Goal: Check status: Check status

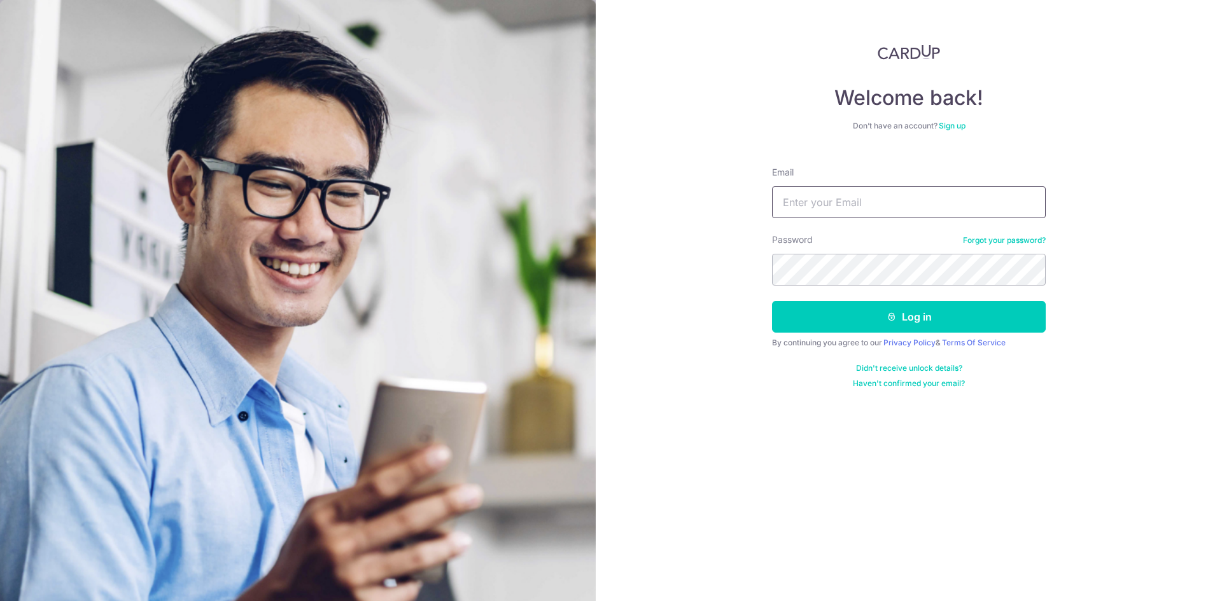
click at [849, 190] on input "Email" at bounding box center [909, 202] width 274 height 32
type input "weekeelong@OLA.sg"
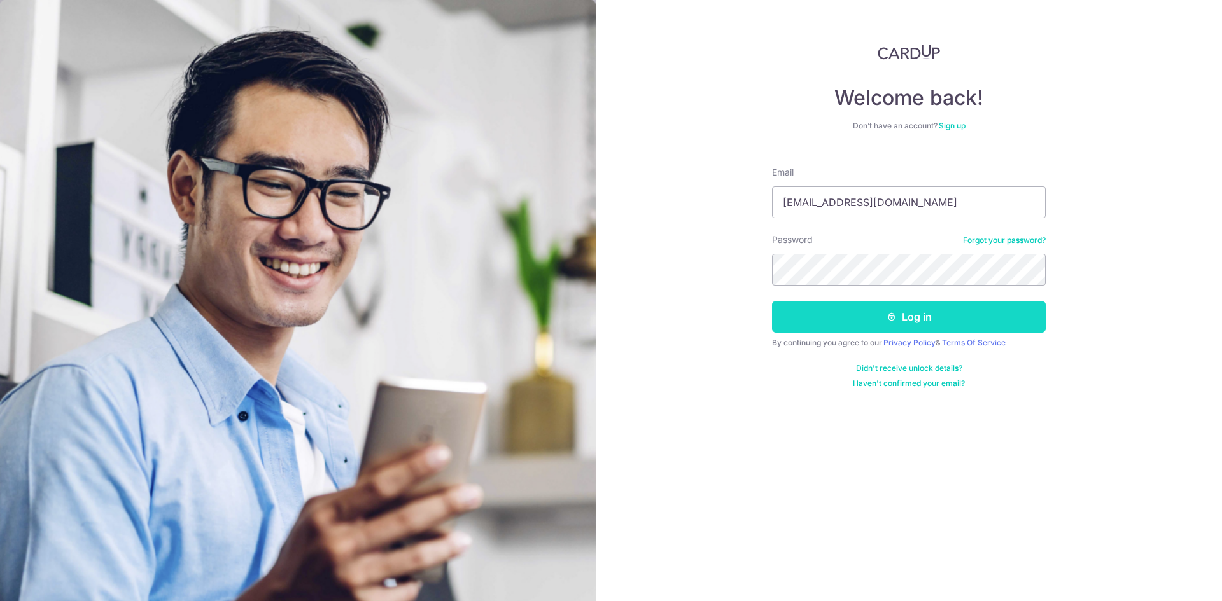
click at [825, 316] on button "Log in" at bounding box center [909, 317] width 274 height 32
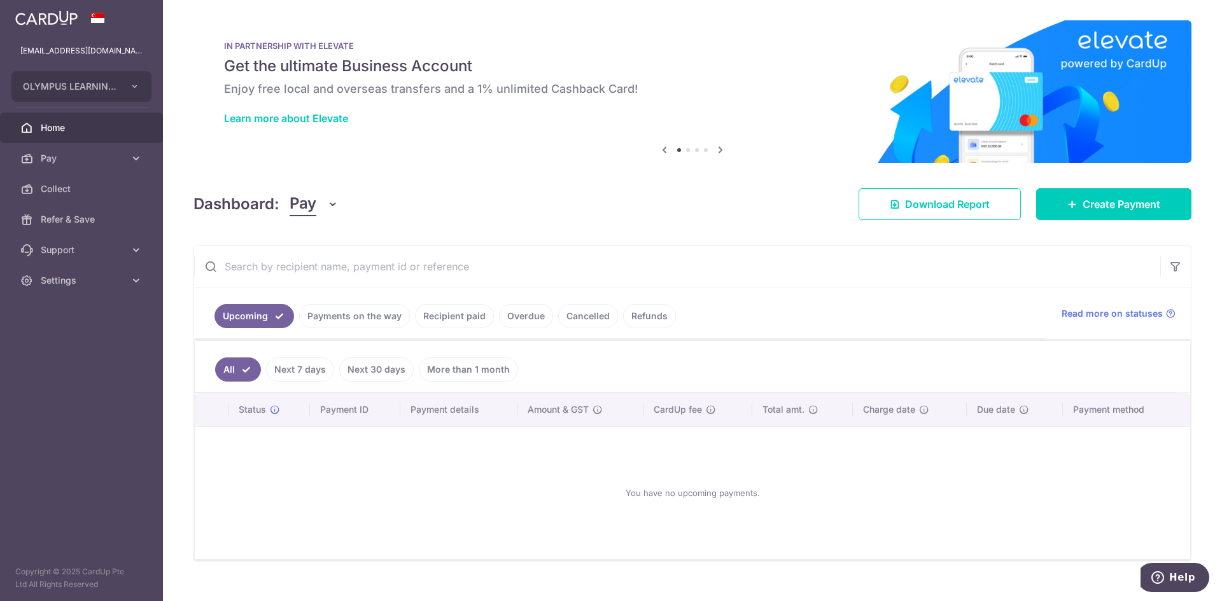
click at [471, 321] on link "Recipient paid" at bounding box center [454, 316] width 79 height 24
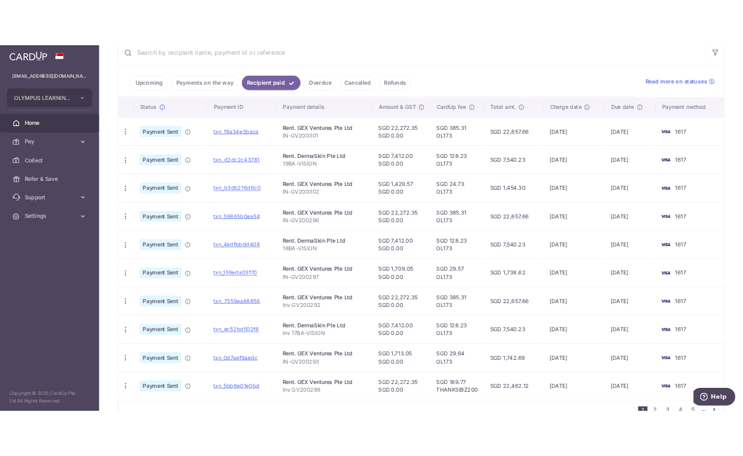
scroll to position [318, 0]
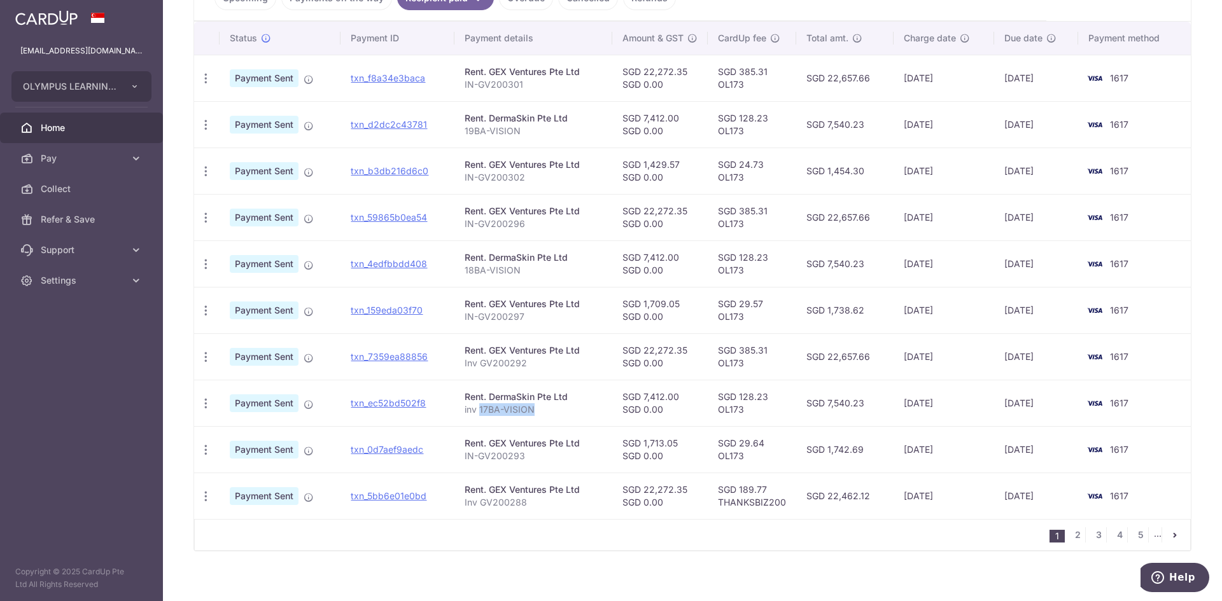
drag, startPoint x: 478, startPoint y: 410, endPoint x: 550, endPoint y: 415, distance: 72.1
click at [550, 415] on p "inv 17BA-VISION" at bounding box center [532, 409] width 137 height 13
copy p "17BA-VISION"
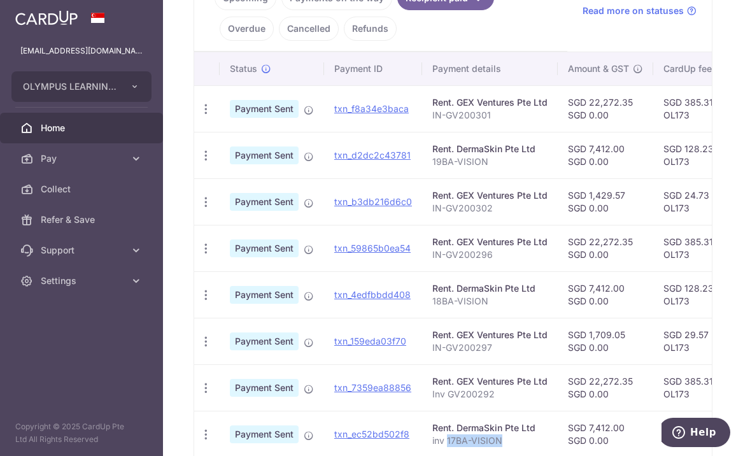
scroll to position [382, 0]
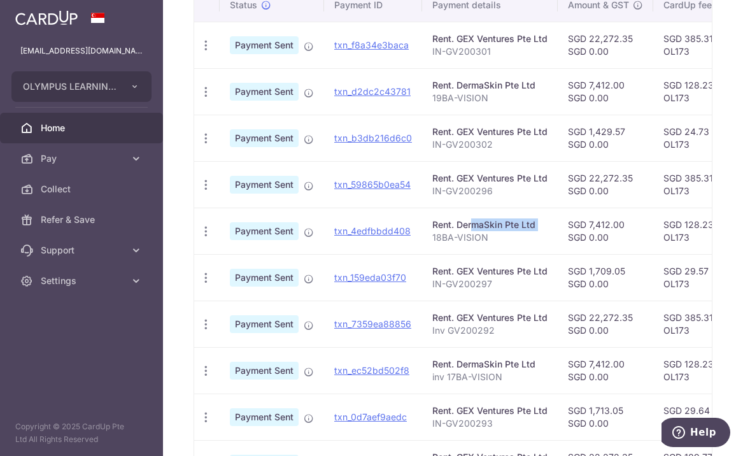
drag, startPoint x: 429, startPoint y: 230, endPoint x: 431, endPoint y: 239, distance: 9.0
click at [431, 235] on td "Rent. DermaSkin Pte Ltd 18BA-VISION" at bounding box center [490, 230] width 136 height 46
click at [491, 244] on td "Rent. DermaSkin Pte Ltd 18BA-VISION" at bounding box center [490, 230] width 136 height 46
drag, startPoint x: 489, startPoint y: 236, endPoint x: 431, endPoint y: 234, distance: 58.0
click at [432, 234] on p "18BA-VISION" at bounding box center [489, 237] width 115 height 13
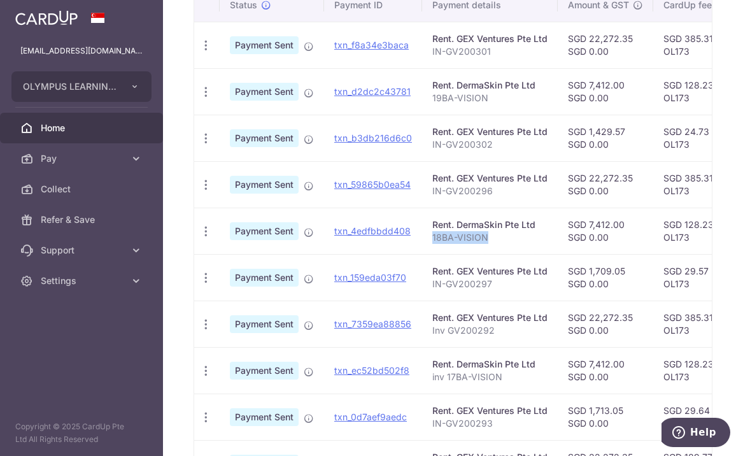
copy p "18BA-VISION"
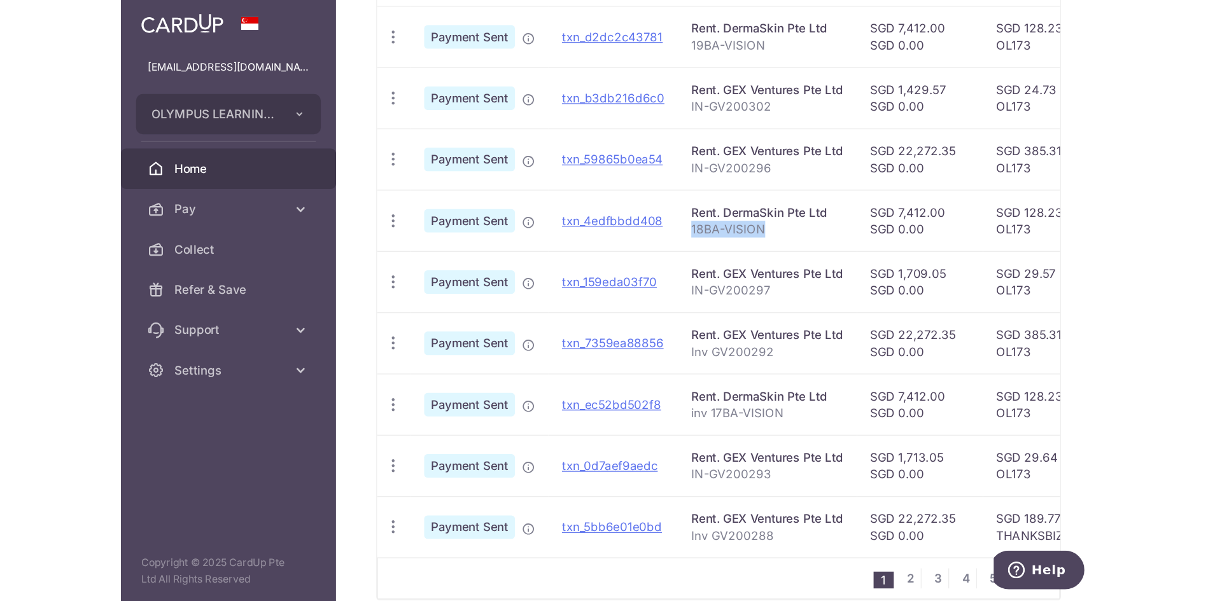
scroll to position [328, 0]
